Goal: Task Accomplishment & Management: Complete application form

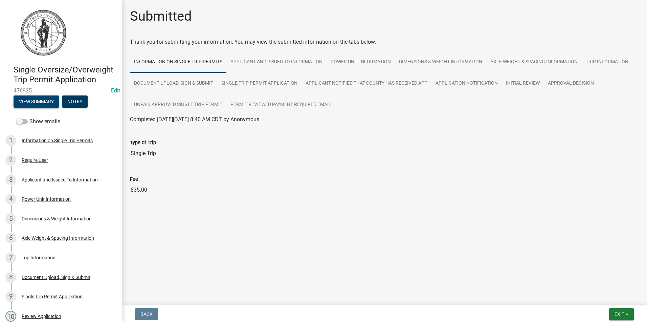
click at [44, 108] on button "View Summary" at bounding box center [37, 101] width 46 height 12
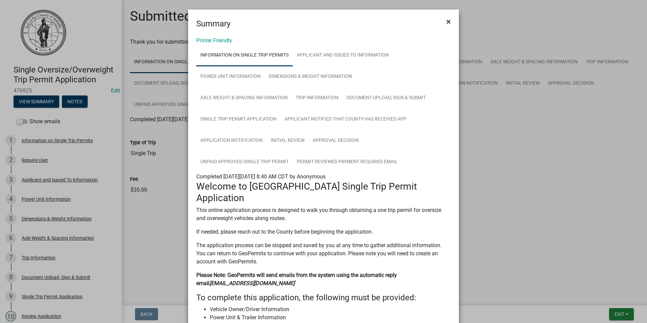
click at [446, 22] on span "×" at bounding box center [448, 21] width 4 height 9
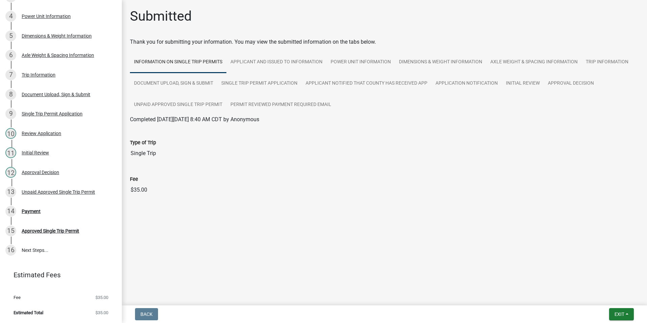
scroll to position [193, 0]
click at [28, 208] on div "14 Payment" at bounding box center [58, 211] width 106 height 11
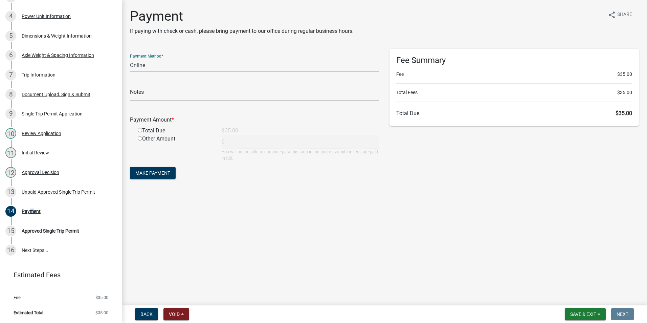
click at [157, 69] on select "Credit Card POS Check Cash Online" at bounding box center [254, 65] width 249 height 14
select select "1: 0"
click at [130, 58] on select "Credit Card POS Check Cash Online" at bounding box center [254, 65] width 249 height 14
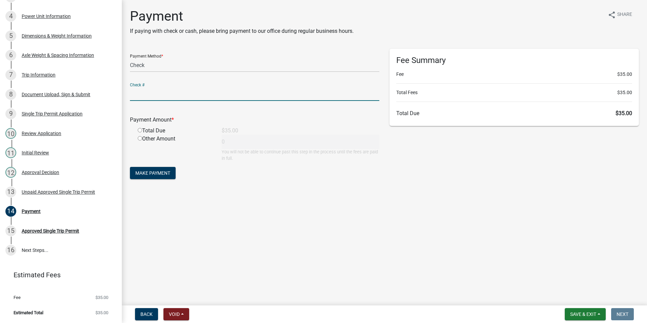
click at [152, 94] on input "text" at bounding box center [254, 94] width 249 height 14
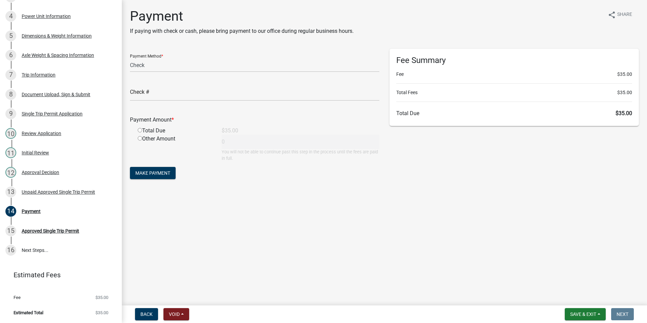
drag, startPoint x: 400, startPoint y: 182, endPoint x: 324, endPoint y: 158, distance: 79.6
click at [400, 181] on div "Fee Summary Fee $35.00 Total Fees $35.00 Total Due $35.00" at bounding box center [513, 118] width 259 height 138
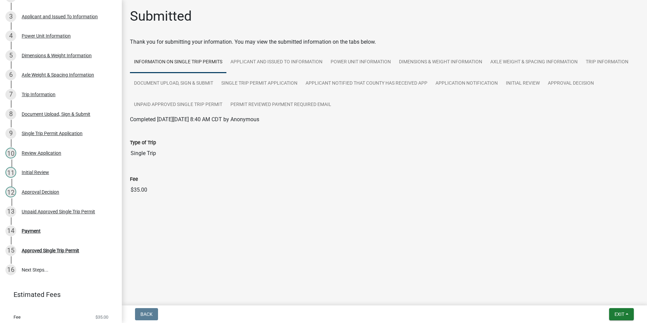
scroll to position [172, 0]
